Goal: Check status: Check status

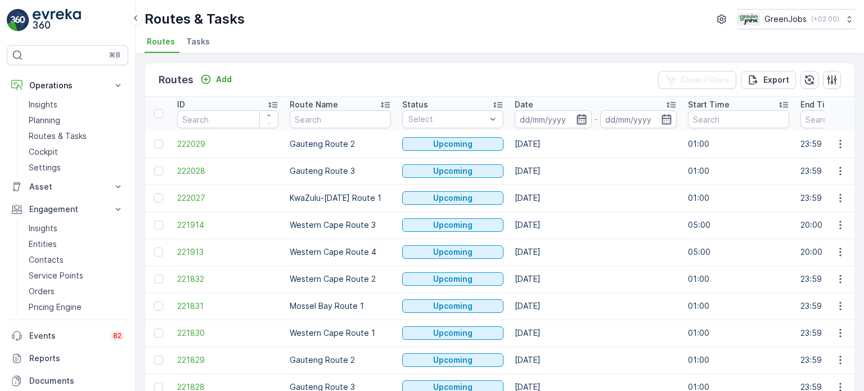
click at [577, 121] on icon "button" at bounding box center [581, 119] width 10 height 10
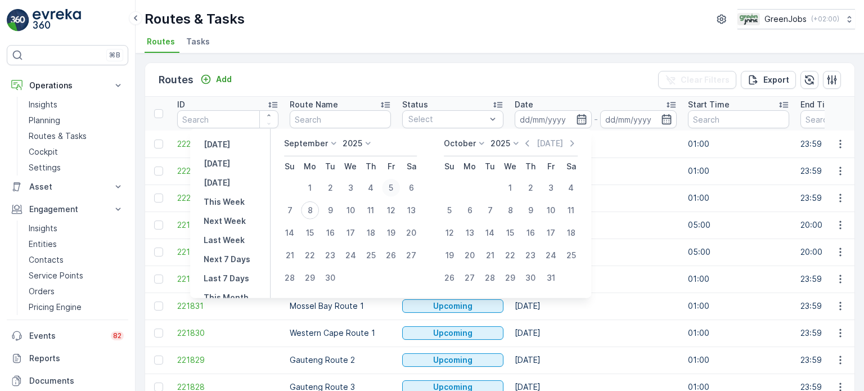
click at [390, 187] on div "5" at bounding box center [391, 188] width 18 height 18
type input "[DATE]"
click at [390, 187] on div "5" at bounding box center [391, 188] width 18 height 18
type input "[DATE]"
click at [390, 187] on div "5" at bounding box center [391, 188] width 18 height 18
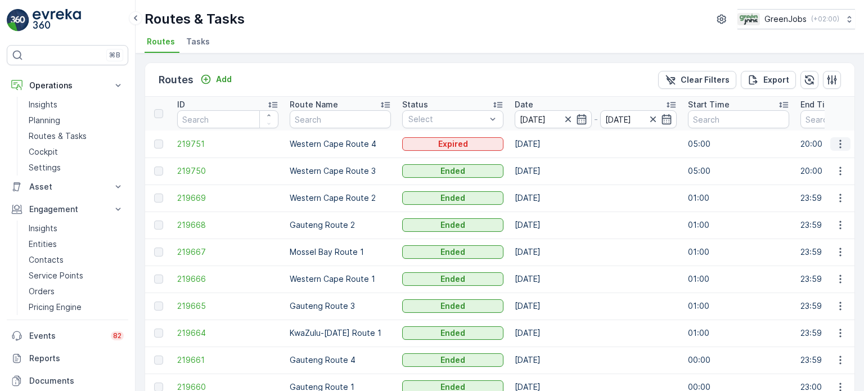
click at [841, 137] on button "button" at bounding box center [840, 143] width 20 height 13
click at [808, 157] on span "See More Details" at bounding box center [813, 159] width 65 height 11
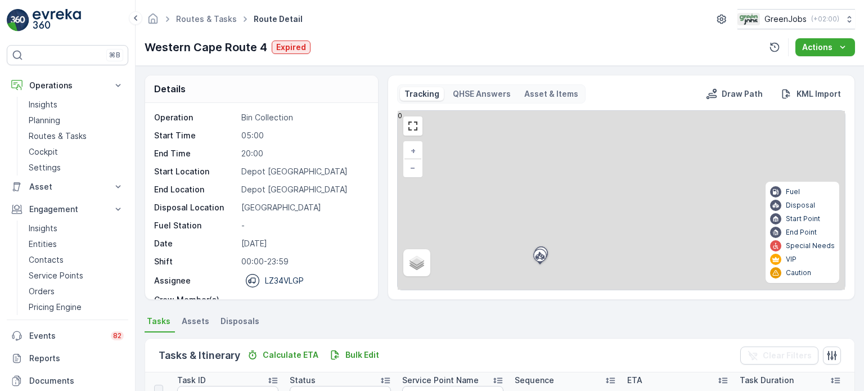
scroll to position [112, 0]
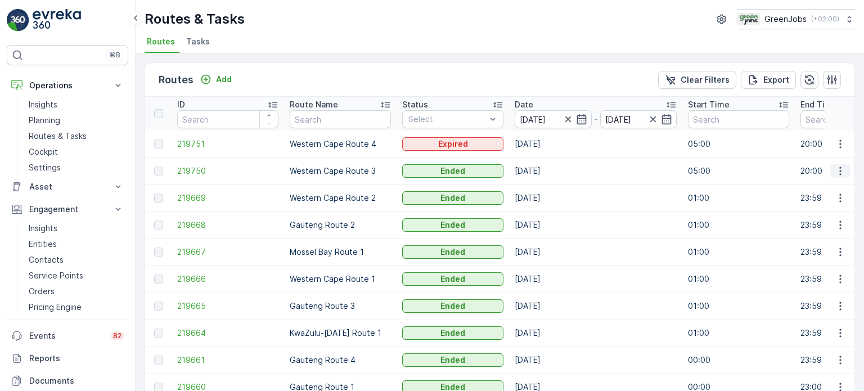
click at [836, 172] on icon "button" at bounding box center [839, 170] width 11 height 11
click at [816, 185] on span "See More Details" at bounding box center [813, 187] width 65 height 11
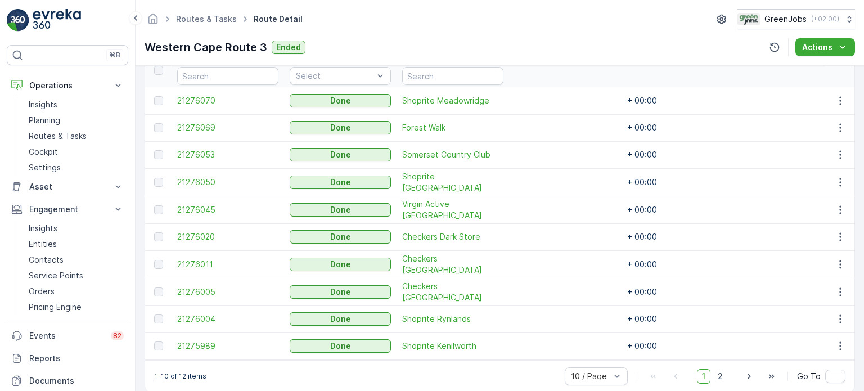
scroll to position [337, 0]
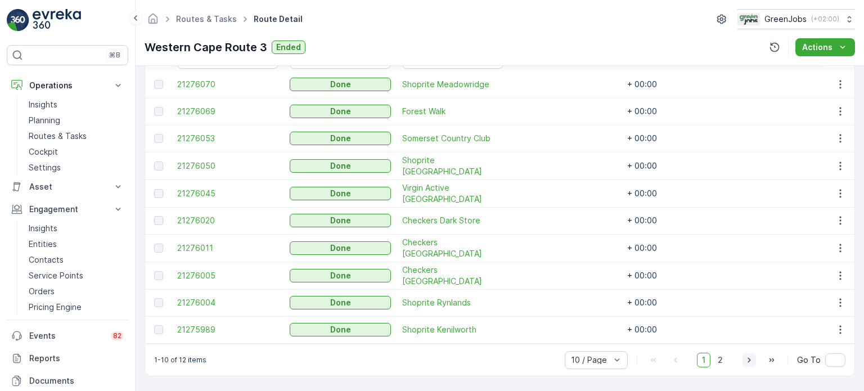
click at [746, 362] on icon "button" at bounding box center [748, 359] width 11 height 11
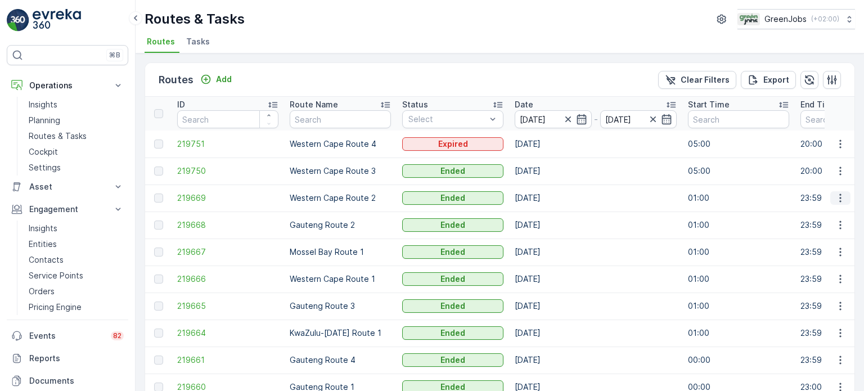
click at [839, 197] on icon "button" at bounding box center [839, 197] width 11 height 11
click at [796, 209] on span "See More Details" at bounding box center [813, 214] width 65 height 11
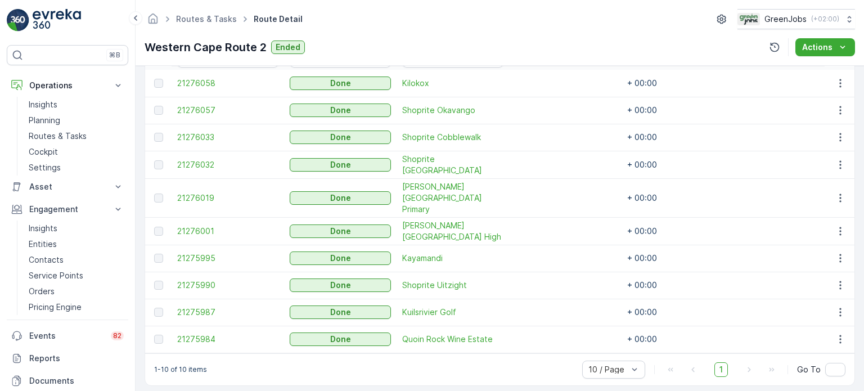
scroll to position [337, 0]
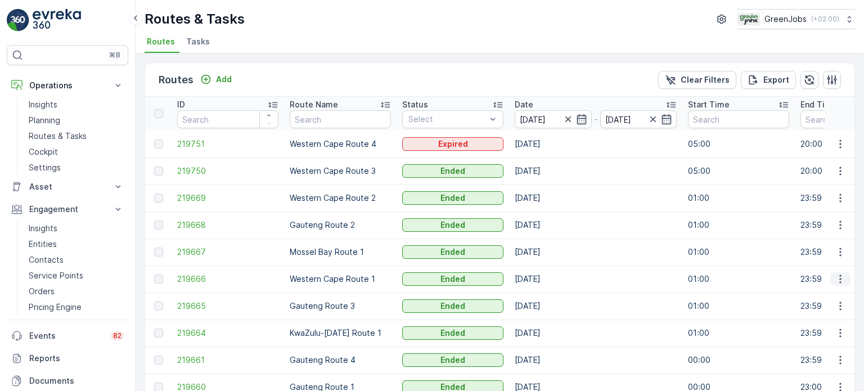
click at [839, 278] on icon "button" at bounding box center [839, 278] width 11 height 11
click at [798, 293] on span "See More Details" at bounding box center [813, 295] width 65 height 11
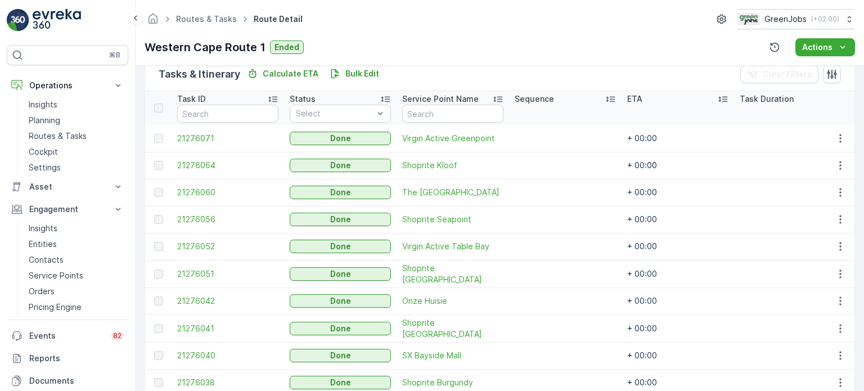
scroll to position [337, 0]
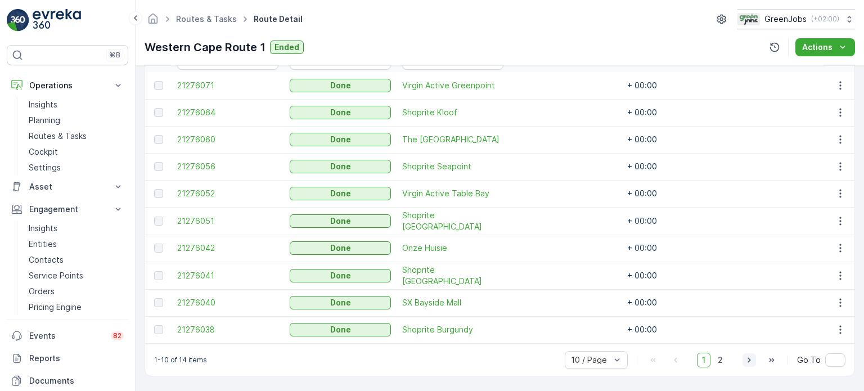
click at [749, 361] on icon "button" at bounding box center [748, 359] width 11 height 11
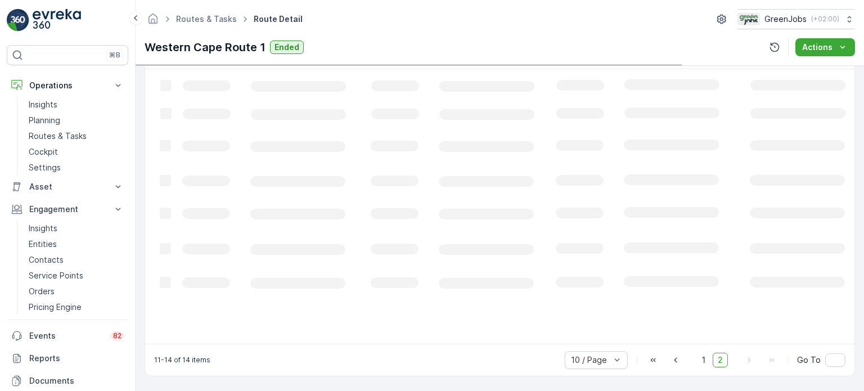
scroll to position [302, 0]
